Goal: Task Accomplishment & Management: Complete application form

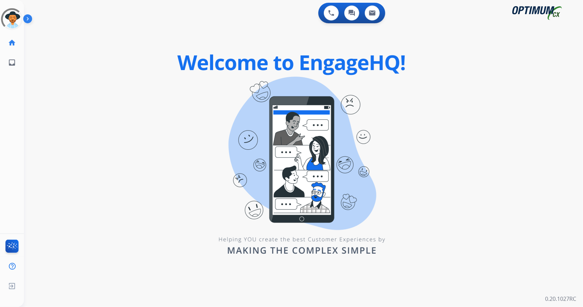
click at [534, 79] on div "0 Voice Interactions 0 Chat Interactions 0 Email Interactions swap_horiz Break …" at bounding box center [303, 153] width 559 height 307
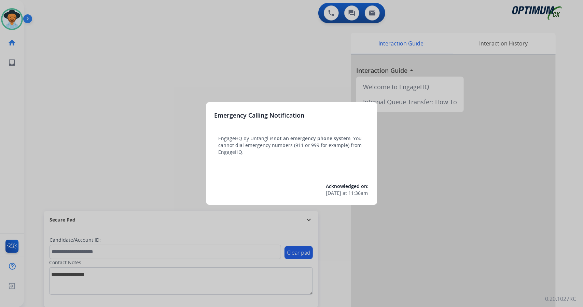
click at [71, 66] on div at bounding box center [291, 153] width 583 height 307
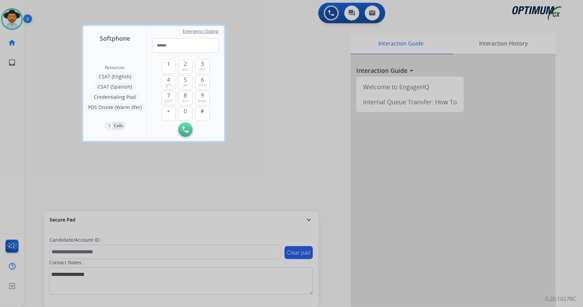
click at [71, 66] on div at bounding box center [291, 153] width 583 height 307
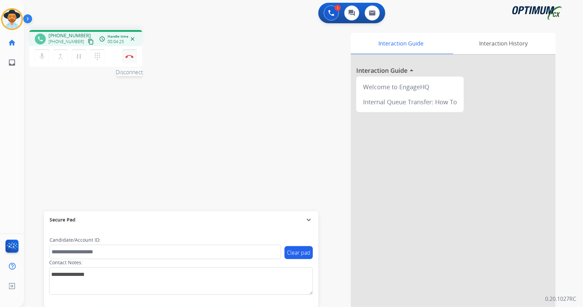
click at [128, 61] on button "Disconnect" at bounding box center [129, 56] width 14 height 14
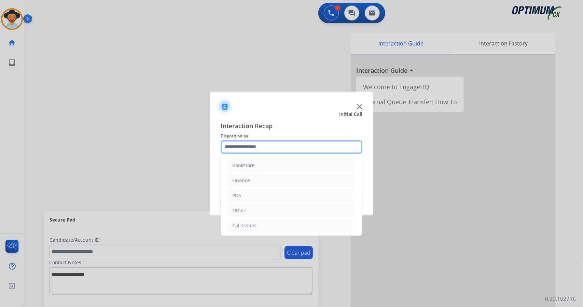
click at [266, 150] on input "text" at bounding box center [292, 147] width 142 height 14
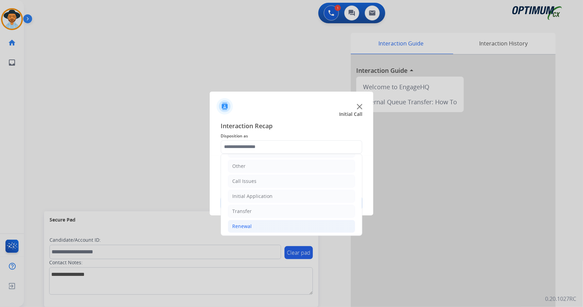
click at [261, 222] on li "Renewal" at bounding box center [291, 225] width 127 height 13
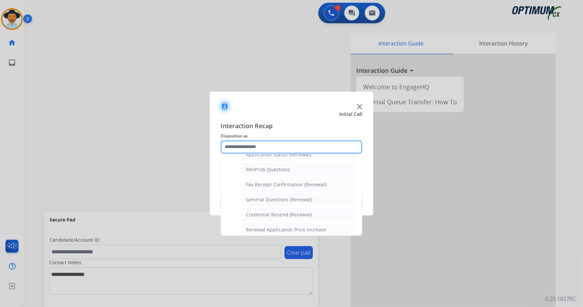
scroll to position [167, 0]
click at [273, 197] on div "General Questions (Renewal)" at bounding box center [279, 200] width 66 height 7
type input "**********"
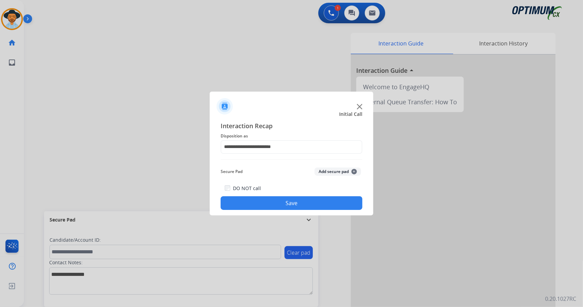
click at [299, 204] on button "Save" at bounding box center [292, 203] width 142 height 14
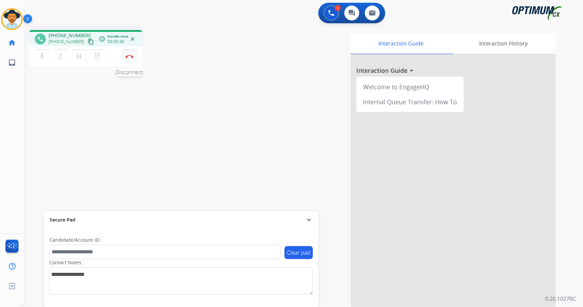
click at [132, 54] on button "Disconnect" at bounding box center [129, 56] width 14 height 14
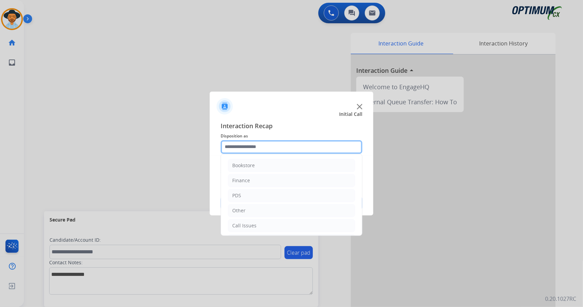
click at [250, 150] on input "text" at bounding box center [292, 147] width 142 height 14
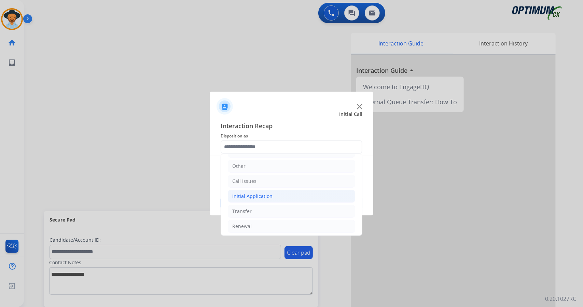
click at [254, 193] on div "Initial Application" at bounding box center [252, 196] width 40 height 7
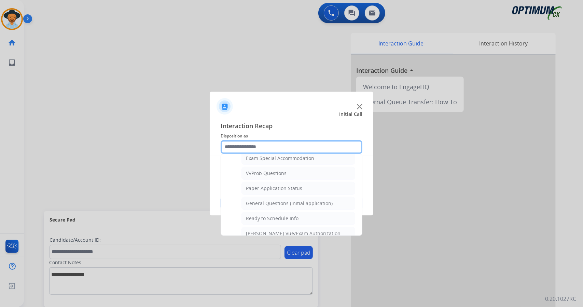
scroll to position [360, 0]
click at [261, 196] on li "General Questions (Initial application)" at bounding box center [298, 202] width 114 height 13
type input "**********"
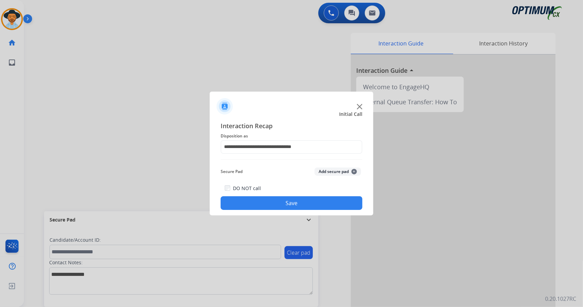
click at [265, 200] on button "Save" at bounding box center [292, 203] width 142 height 14
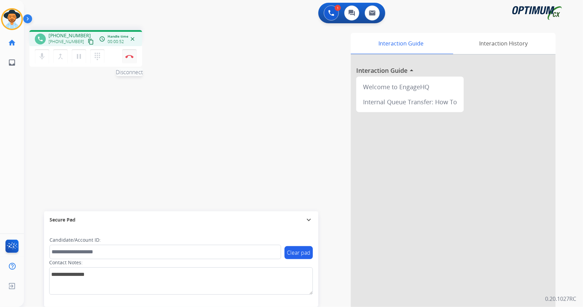
click at [133, 57] on button "Disconnect" at bounding box center [129, 56] width 14 height 14
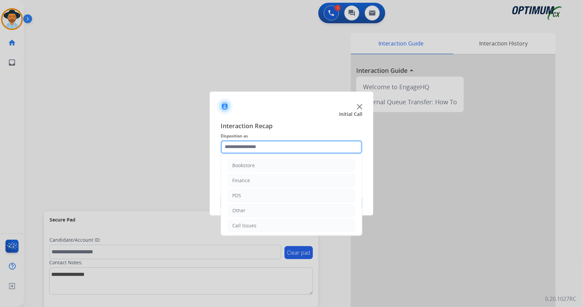
click at [296, 145] on input "text" at bounding box center [292, 147] width 142 height 14
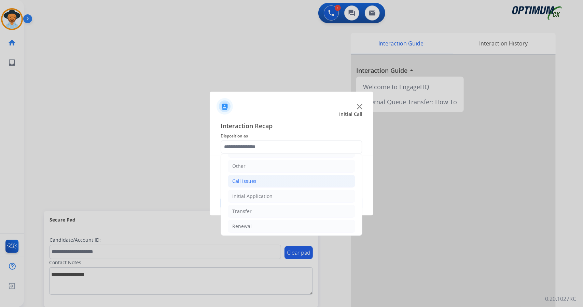
click at [277, 182] on li "Call Issues" at bounding box center [291, 180] width 127 height 13
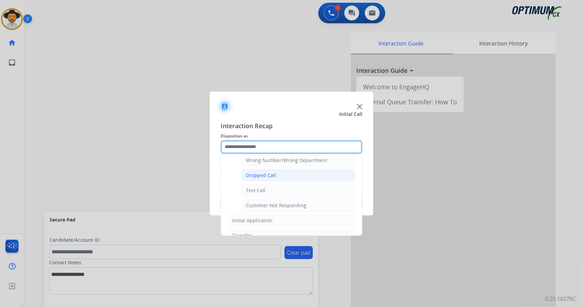
scroll to position [96, 0]
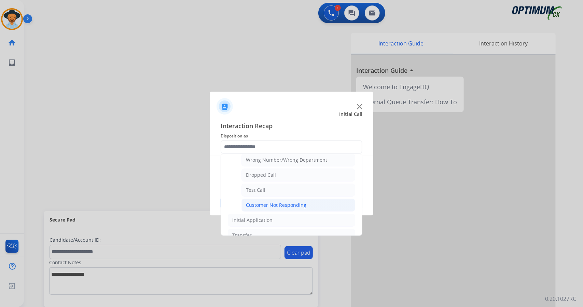
click at [272, 201] on div "Customer Not Responding" at bounding box center [276, 204] width 60 height 7
type input "**********"
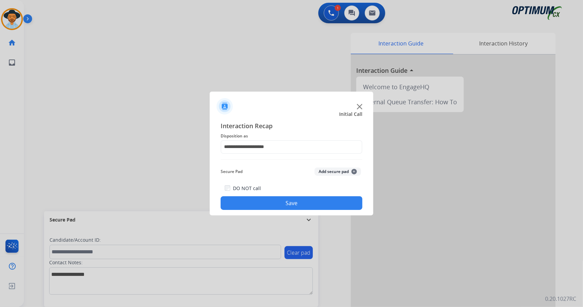
click at [271, 200] on button "Save" at bounding box center [292, 203] width 142 height 14
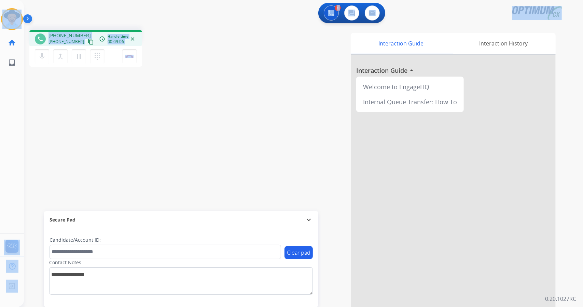
drag, startPoint x: 160, startPoint y: 59, endPoint x: 0, endPoint y: -4, distance: 172.0
click at [0, 0] on html "Outbound call Quit Outbound call Quit Schedule interaction + Add to my list Cus…" at bounding box center [291, 153] width 583 height 307
click at [58, 16] on div "1 Voice Interactions 0 Chat Interactions 0 Email Interactions" at bounding box center [299, 14] width 534 height 22
drag, startPoint x: 5, startPoint y: 3, endPoint x: 159, endPoint y: 94, distance: 179.2
click at [159, 94] on div "Outbound call Quit Outbound call Quit Schedule interaction + Add to my list Cus…" at bounding box center [291, 153] width 583 height 307
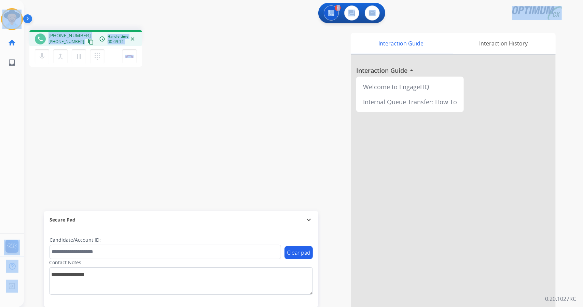
click at [213, 43] on div "phone [PHONE_NUMBER] [PHONE_NUMBER] content_copy access_time Call metrics Queue…" at bounding box center [121, 49] width 185 height 39
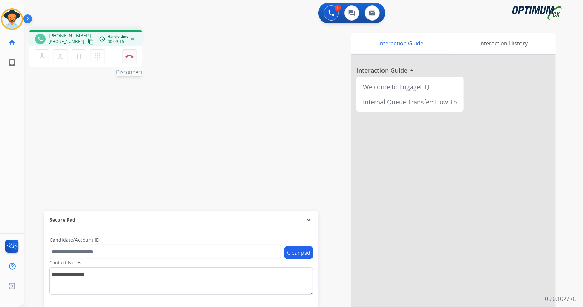
click at [134, 58] on button "Disconnect" at bounding box center [129, 56] width 14 height 14
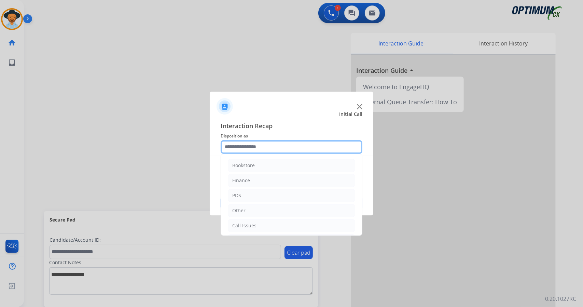
click at [256, 145] on input "text" at bounding box center [292, 147] width 142 height 14
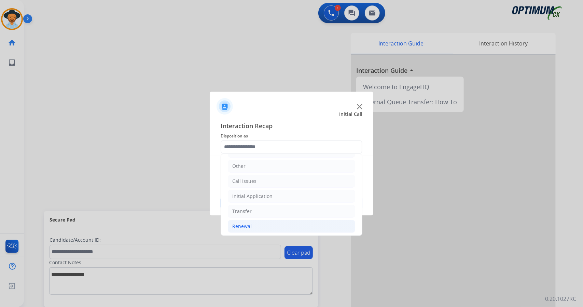
click at [263, 220] on li "Renewal" at bounding box center [291, 225] width 127 height 13
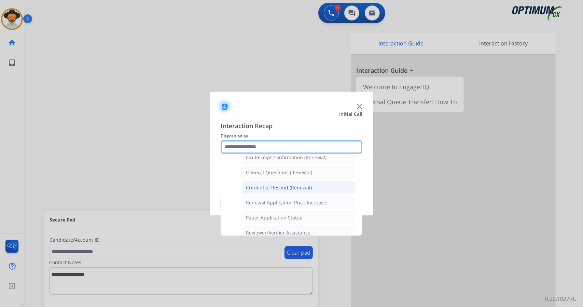
scroll to position [195, 0]
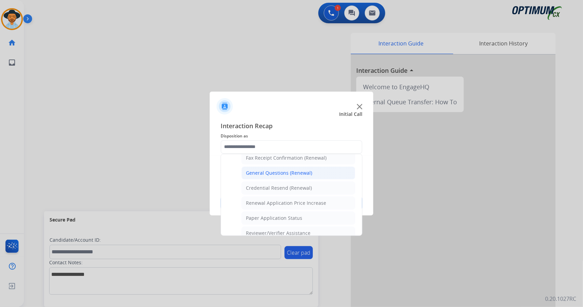
click at [272, 169] on div "General Questions (Renewal)" at bounding box center [279, 172] width 66 height 7
type input "**********"
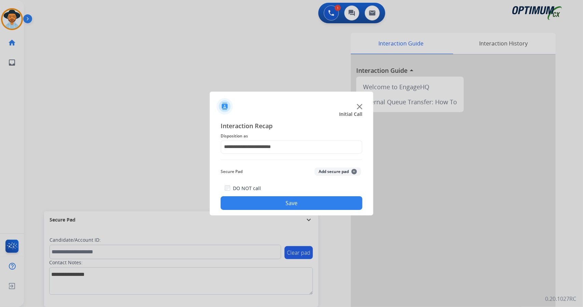
click at [281, 203] on button "Save" at bounding box center [292, 203] width 142 height 14
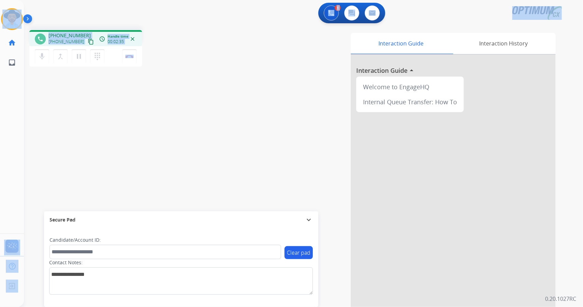
drag, startPoint x: 2, startPoint y: 3, endPoint x: 155, endPoint y: 90, distance: 176.3
click at [155, 90] on div "Outbound call Quit Outbound call Quit Schedule interaction + Add to my list Cus…" at bounding box center [291, 153] width 583 height 307
click at [189, 62] on div "phone [PHONE_NUMBER] [PHONE_NUMBER] content_copy access_time Call metrics Queue…" at bounding box center [121, 49] width 185 height 39
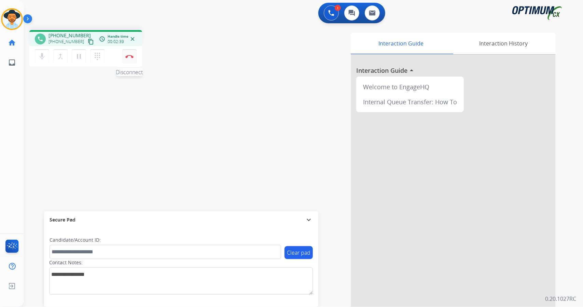
click at [132, 58] on button "Disconnect" at bounding box center [129, 56] width 14 height 14
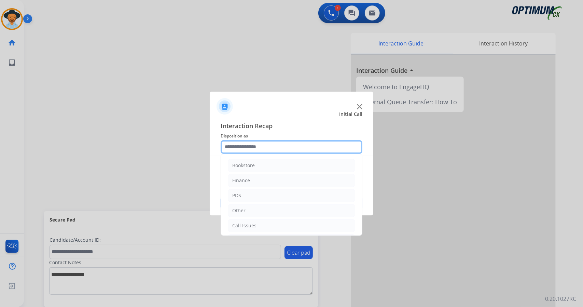
click at [278, 149] on input "text" at bounding box center [292, 147] width 142 height 14
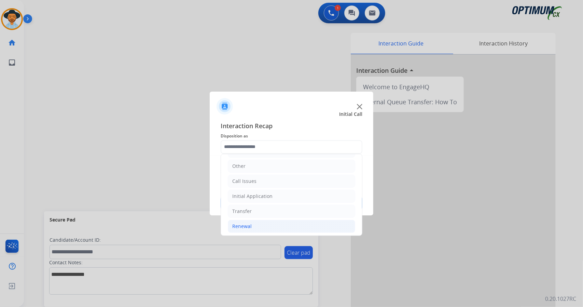
click at [256, 222] on li "Renewal" at bounding box center [291, 225] width 127 height 13
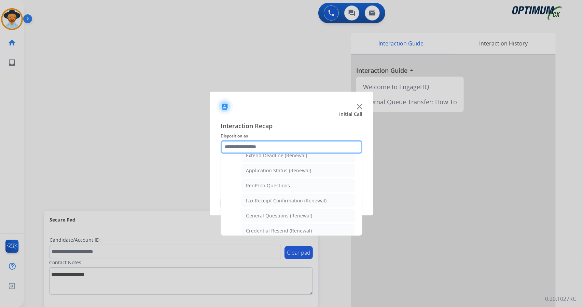
scroll to position [147, 0]
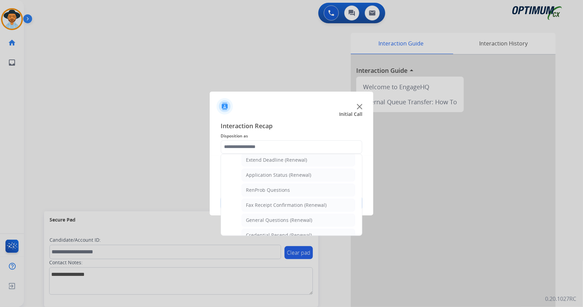
click at [256, 222] on li "General Questions (Renewal)" at bounding box center [298, 219] width 114 height 13
type input "**********"
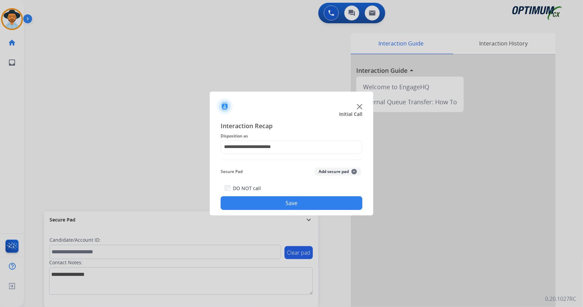
click at [252, 200] on button "Save" at bounding box center [292, 203] width 142 height 14
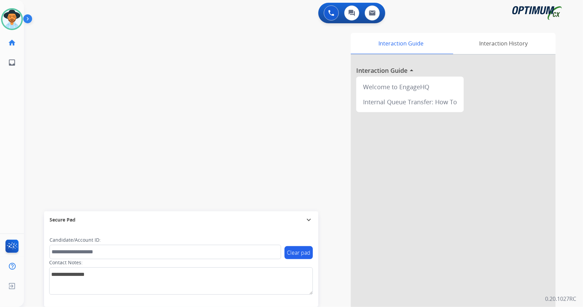
click at [74, 10] on div "0 Voice Interactions 0 Chat Interactions 0 Email Interactions" at bounding box center [299, 14] width 534 height 22
click at [14, 24] on img at bounding box center [11, 19] width 19 height 19
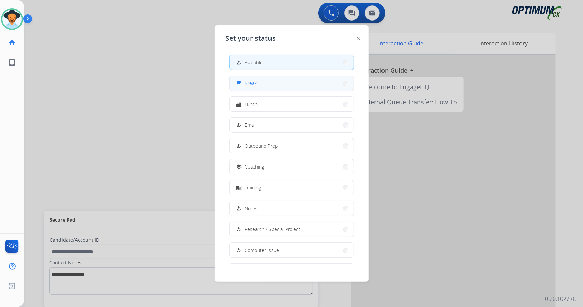
click at [264, 89] on button "free_breakfast Break" at bounding box center [291, 83] width 124 height 15
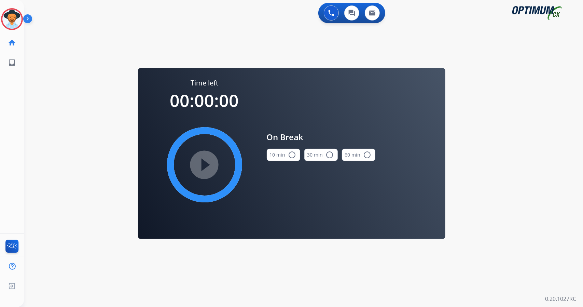
click at [521, 189] on div "0 Voice Interactions 0 Chat Interactions 0 Email Interactions swap_horiz Break …" at bounding box center [303, 153] width 559 height 307
click at [289, 159] on mat-icon "radio_button_unchecked" at bounding box center [292, 155] width 8 height 8
click at [203, 160] on mat-icon "play_circle_filled" at bounding box center [204, 164] width 8 height 8
click at [4, 22] on icon at bounding box center [12, 19] width 22 height 22
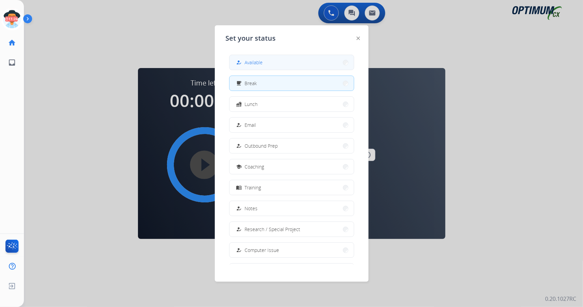
click at [247, 67] on button "how_to_reg Available" at bounding box center [291, 62] width 124 height 15
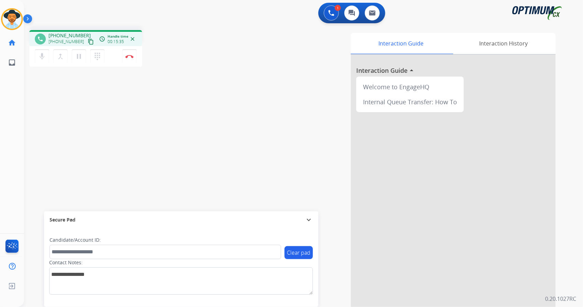
click at [220, 125] on div "Interaction Guide Interaction History Interaction Guide arrow_drop_up Welcome t…" at bounding box center [386, 171] width 338 height 276
click at [135, 55] on button "Disconnect" at bounding box center [129, 56] width 14 height 14
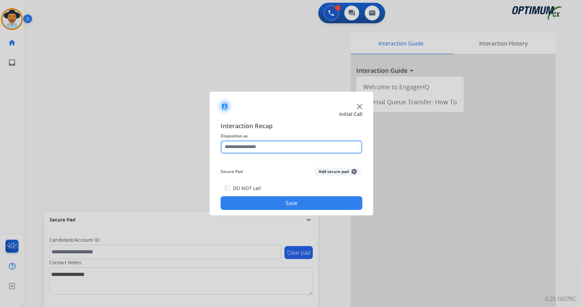
click at [278, 146] on input "text" at bounding box center [292, 147] width 142 height 14
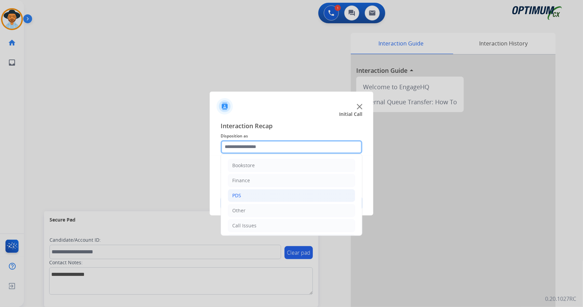
scroll to position [44, 0]
click at [260, 196] on div "Initial Application" at bounding box center [252, 196] width 40 height 7
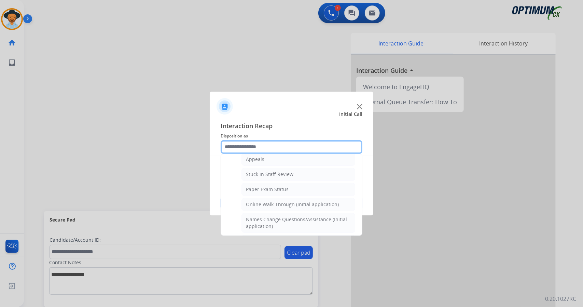
scroll to position [112, 0]
click at [260, 197] on li "Online Walk-Through (Initial application)" at bounding box center [298, 203] width 114 height 13
type input "**********"
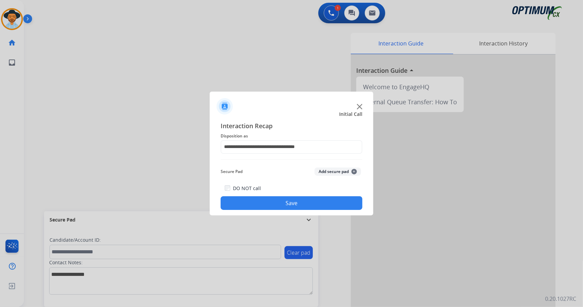
click at [260, 202] on button "Save" at bounding box center [292, 203] width 142 height 14
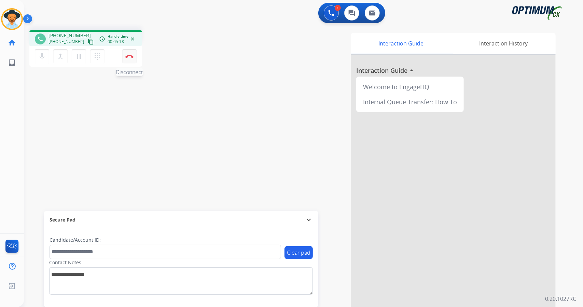
click at [126, 56] on img at bounding box center [129, 56] width 8 height 3
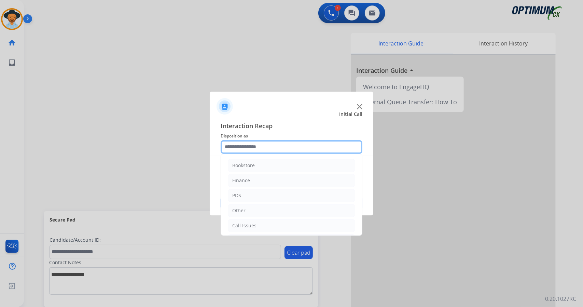
click at [243, 147] on input "text" at bounding box center [292, 147] width 142 height 14
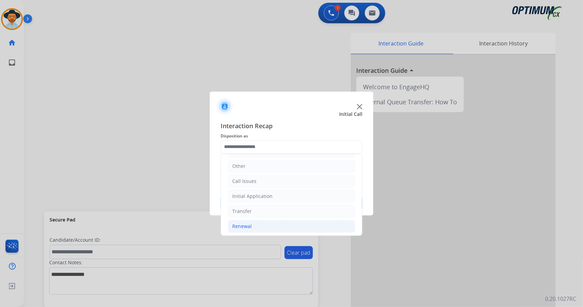
click at [268, 222] on li "Renewal" at bounding box center [291, 225] width 127 height 13
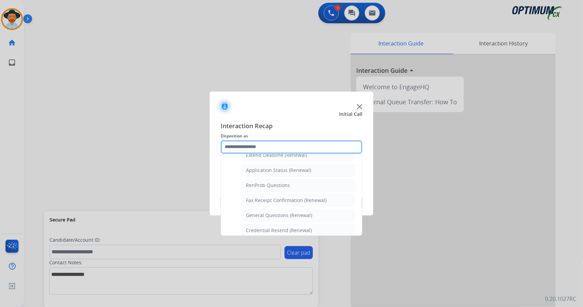
scroll to position [143, 0]
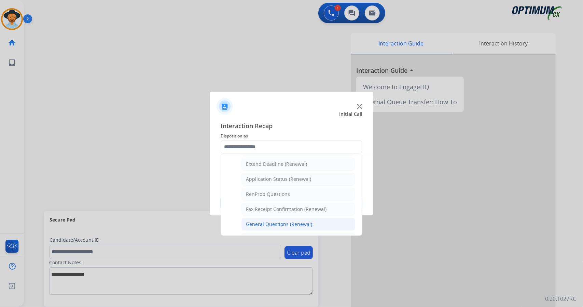
click at [267, 223] on div "General Questions (Renewal)" at bounding box center [279, 224] width 66 height 7
type input "**********"
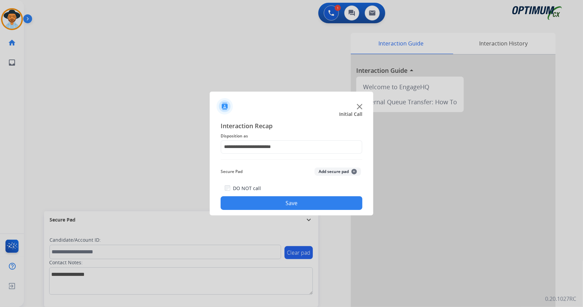
click at [261, 204] on button "Save" at bounding box center [292, 203] width 142 height 14
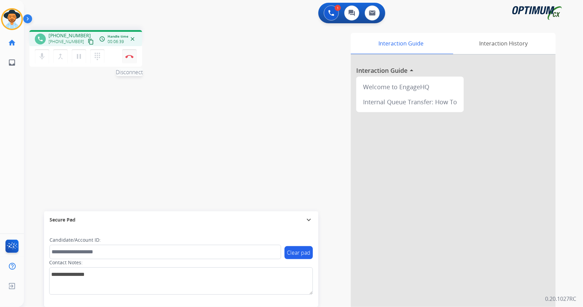
click at [131, 58] on img at bounding box center [129, 56] width 8 height 3
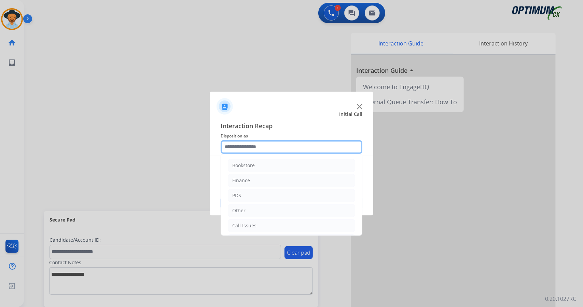
click at [251, 144] on input "text" at bounding box center [292, 147] width 142 height 14
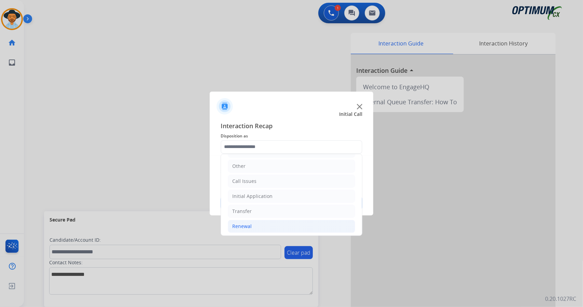
click at [250, 223] on div "Renewal" at bounding box center [241, 226] width 19 height 7
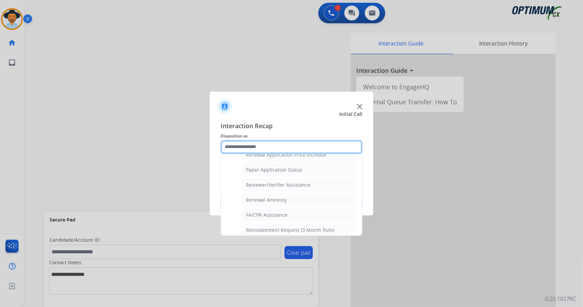
scroll to position [258, 0]
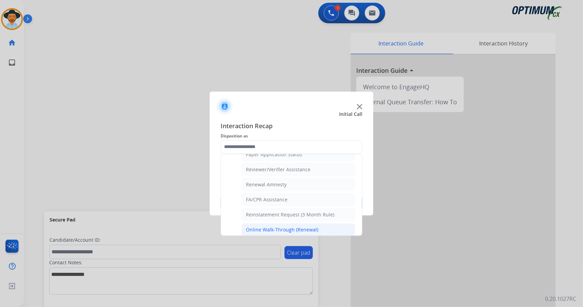
click at [278, 226] on div "Online Walk-Through (Renewal)" at bounding box center [282, 229] width 72 height 7
type input "**********"
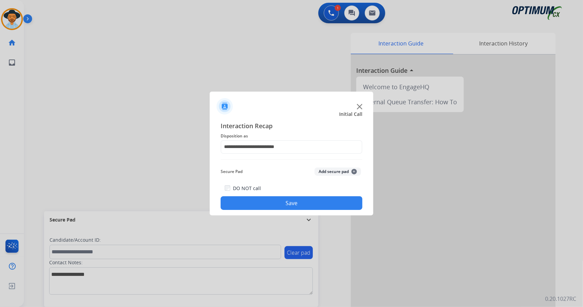
click at [274, 199] on button "Save" at bounding box center [292, 203] width 142 height 14
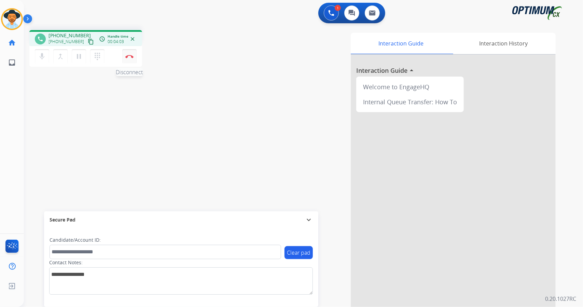
click at [129, 59] on button "Disconnect" at bounding box center [129, 56] width 14 height 14
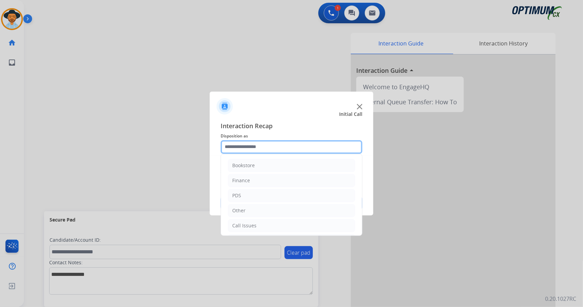
click at [236, 143] on input "text" at bounding box center [292, 147] width 142 height 14
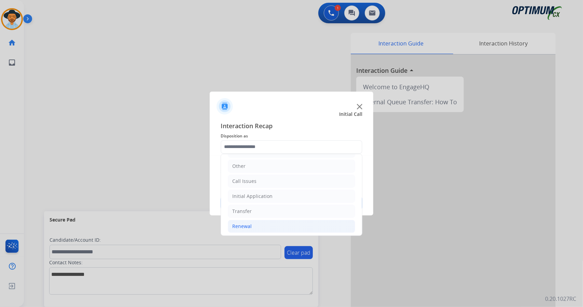
click at [256, 226] on li "Renewal" at bounding box center [291, 225] width 127 height 13
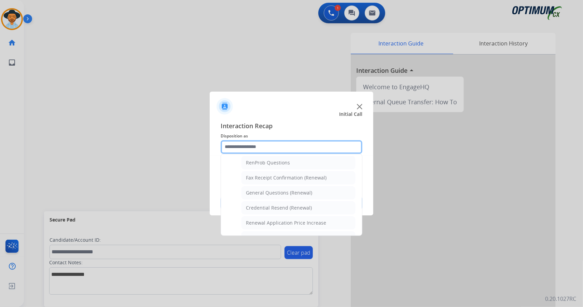
scroll to position [176, 0]
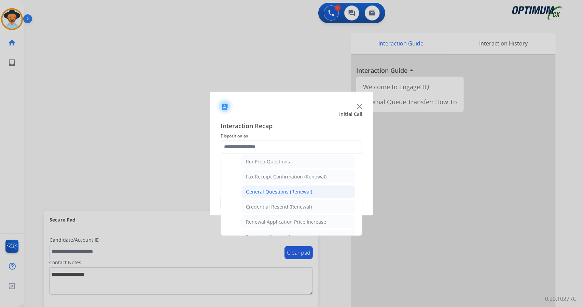
click at [271, 185] on li "General Questions (Renewal)" at bounding box center [298, 191] width 114 height 13
type input "**********"
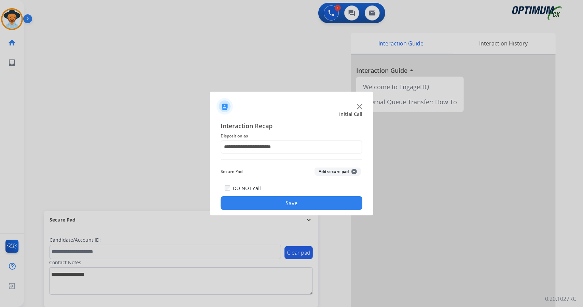
click at [276, 204] on button "Save" at bounding box center [292, 203] width 142 height 14
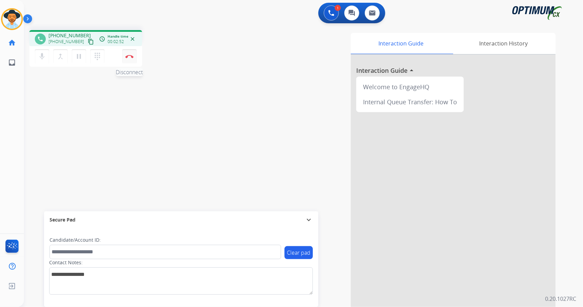
click at [129, 62] on button "Disconnect" at bounding box center [129, 56] width 14 height 14
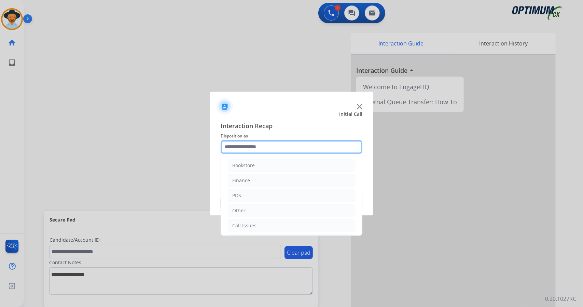
click at [265, 151] on input "text" at bounding box center [292, 147] width 142 height 14
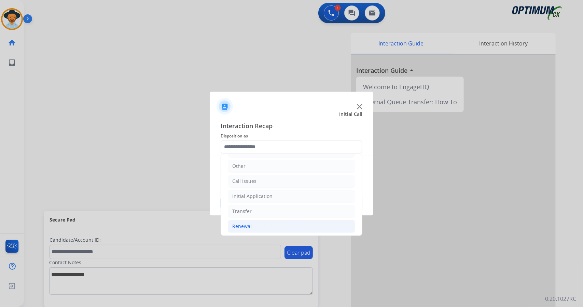
click at [259, 223] on li "Renewal" at bounding box center [291, 225] width 127 height 13
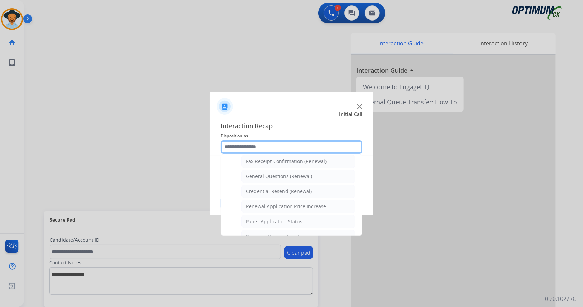
scroll to position [189, 0]
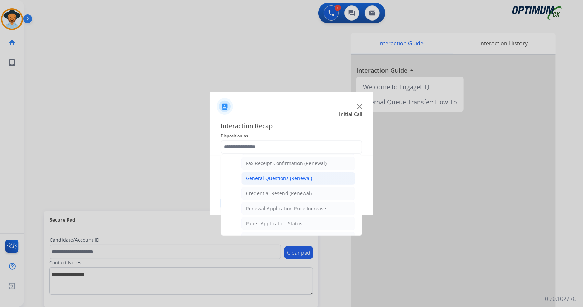
click at [267, 175] on div "General Questions (Renewal)" at bounding box center [279, 178] width 66 height 7
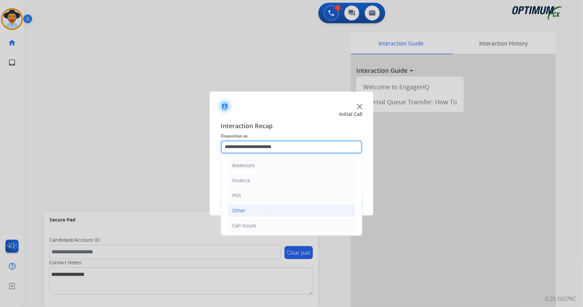
drag, startPoint x: 264, startPoint y: 143, endPoint x: 273, endPoint y: 207, distance: 65.2
click at [273, 154] on div "**********" at bounding box center [292, 147] width 142 height 14
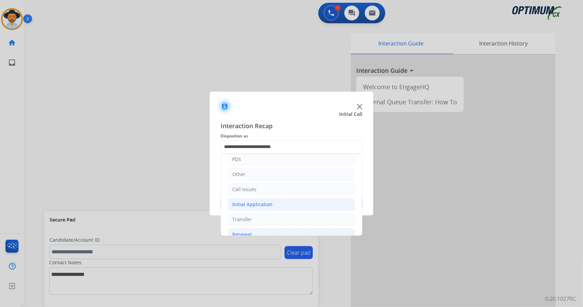
click at [272, 205] on li "Initial Application" at bounding box center [291, 204] width 127 height 13
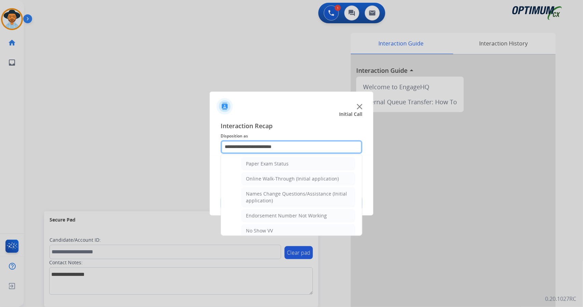
scroll to position [130, 0]
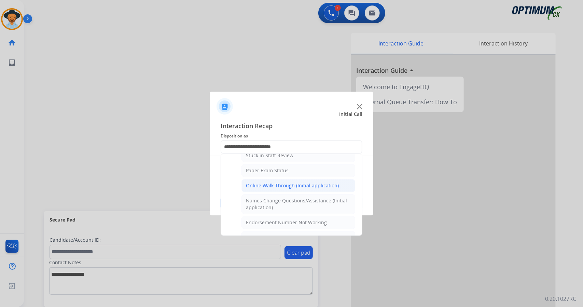
click at [261, 182] on div "Online Walk-Through (Initial application)" at bounding box center [292, 185] width 93 height 7
type input "**********"
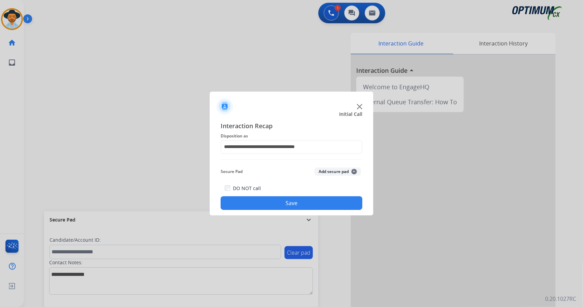
click at [278, 206] on button "Save" at bounding box center [292, 203] width 142 height 14
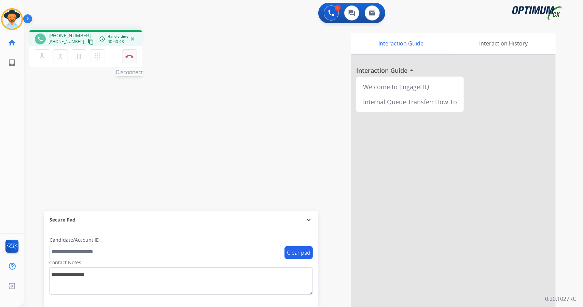
click at [127, 53] on button "Disconnect" at bounding box center [129, 56] width 14 height 14
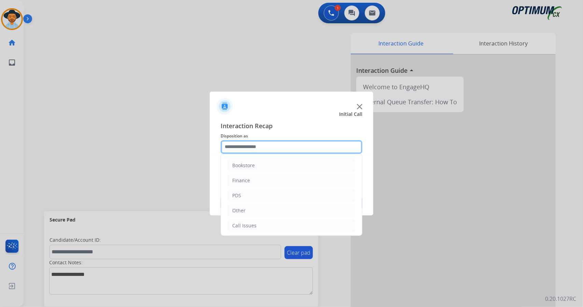
click at [274, 152] on input "text" at bounding box center [292, 147] width 142 height 14
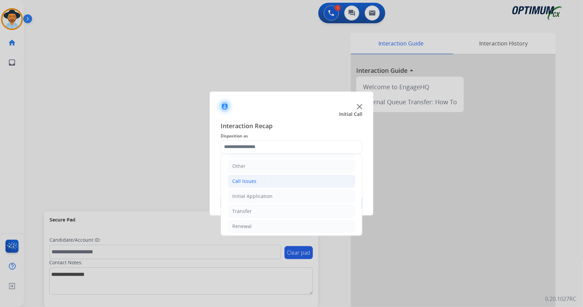
click at [274, 180] on li "Call Issues" at bounding box center [291, 180] width 127 height 13
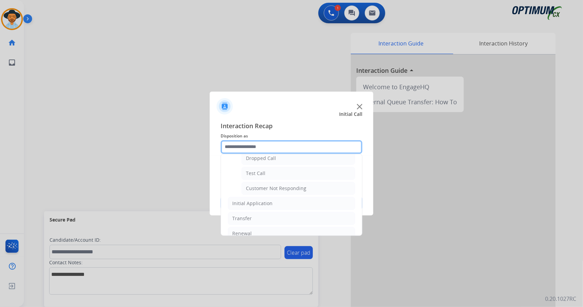
scroll to position [113, 0]
click at [265, 154] on div "Dropped Call" at bounding box center [261, 157] width 30 height 7
type input "**********"
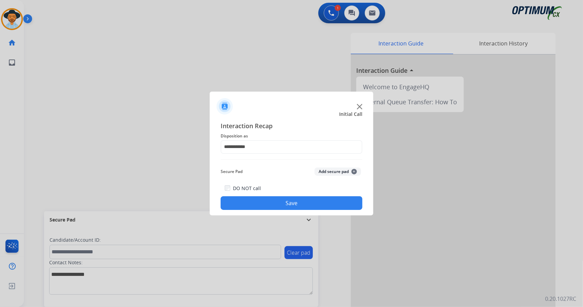
click at [274, 200] on button "Save" at bounding box center [292, 203] width 142 height 14
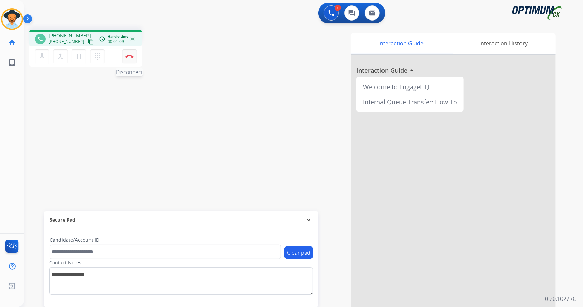
click at [135, 54] on button "Disconnect" at bounding box center [129, 56] width 14 height 14
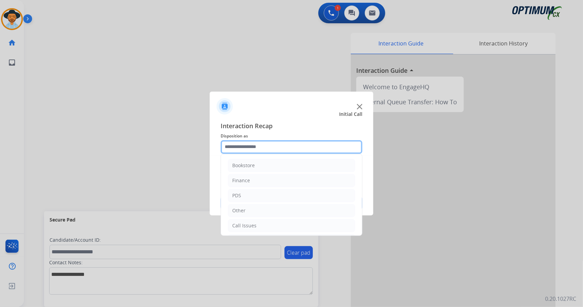
click at [237, 147] on input "text" at bounding box center [292, 147] width 142 height 14
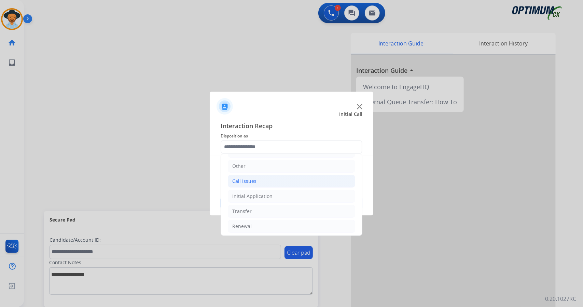
click at [279, 181] on li "Call Issues" at bounding box center [291, 180] width 127 height 13
click at [267, 219] on li "Dropped Call" at bounding box center [298, 225] width 114 height 13
type input "**********"
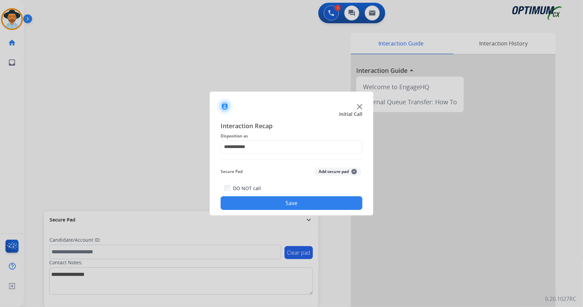
click at [257, 204] on button "Save" at bounding box center [292, 203] width 142 height 14
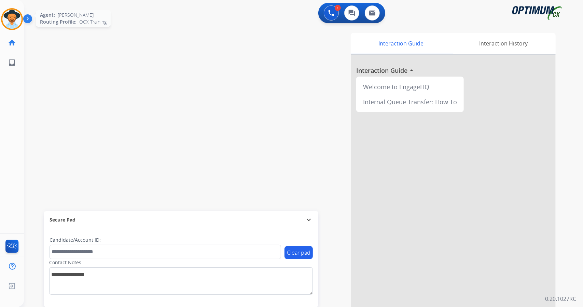
click at [17, 11] on img at bounding box center [11, 19] width 19 height 19
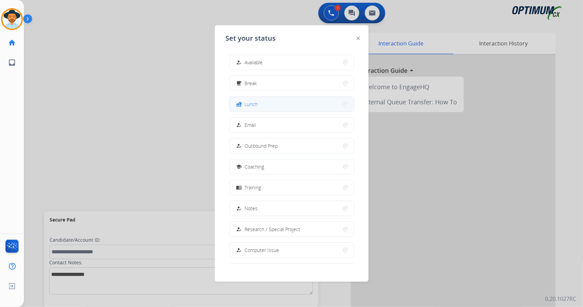
click at [253, 100] on div "fastfood Lunch" at bounding box center [246, 104] width 23 height 8
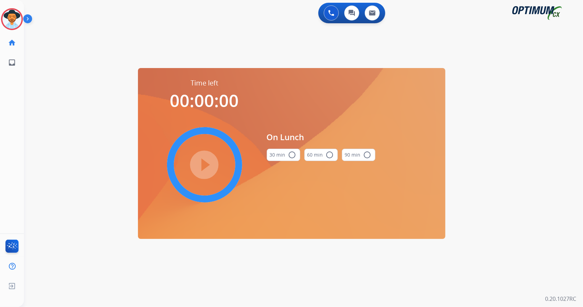
click at [536, 193] on div "0 Voice Interactions 0 Chat Interactions 0 Email Interactions swap_horiz Break …" at bounding box center [303, 153] width 559 height 307
click at [280, 153] on button "30 min radio_button_unchecked" at bounding box center [283, 154] width 33 height 12
click at [202, 168] on mat-icon "play_circle_filled" at bounding box center [204, 164] width 8 height 8
